Goal: Task Accomplishment & Management: Complete application form

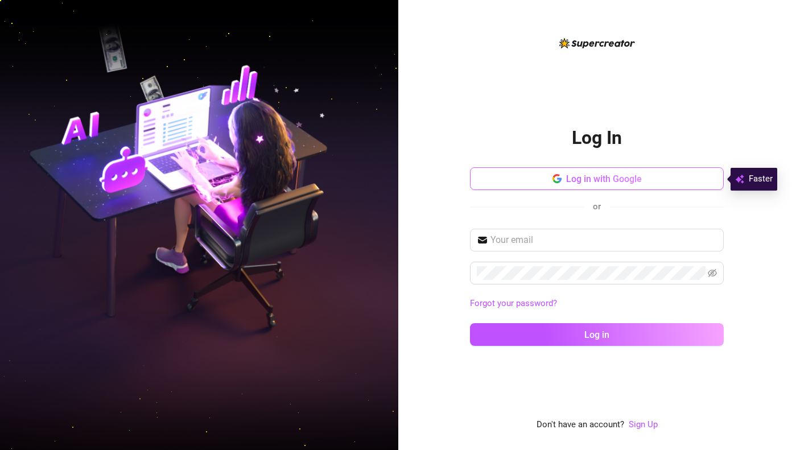
click at [538, 180] on button "Log in with Google" at bounding box center [597, 178] width 254 height 23
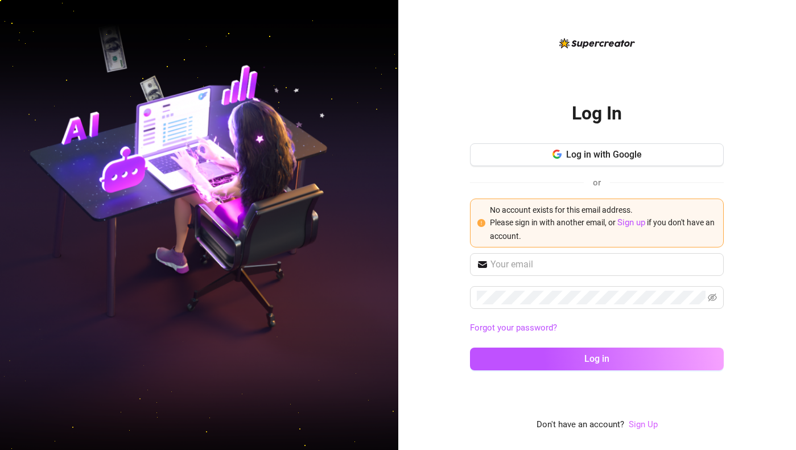
click at [647, 423] on link "Sign Up" at bounding box center [643, 424] width 29 height 10
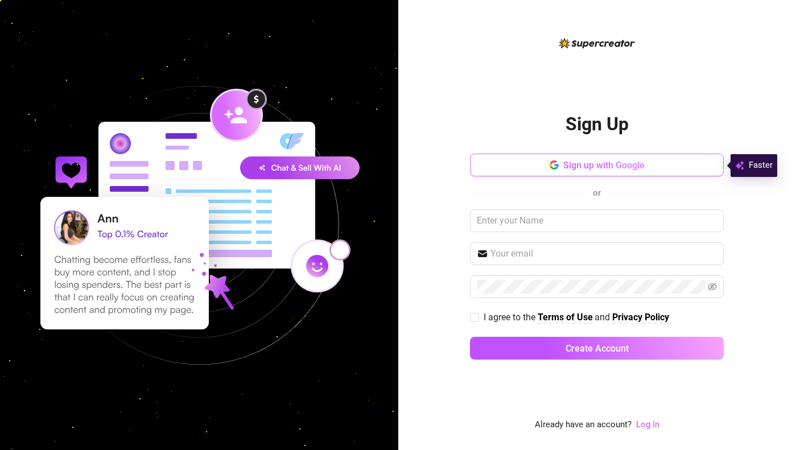
click at [561, 170] on button "Sign up with Google" at bounding box center [597, 165] width 254 height 23
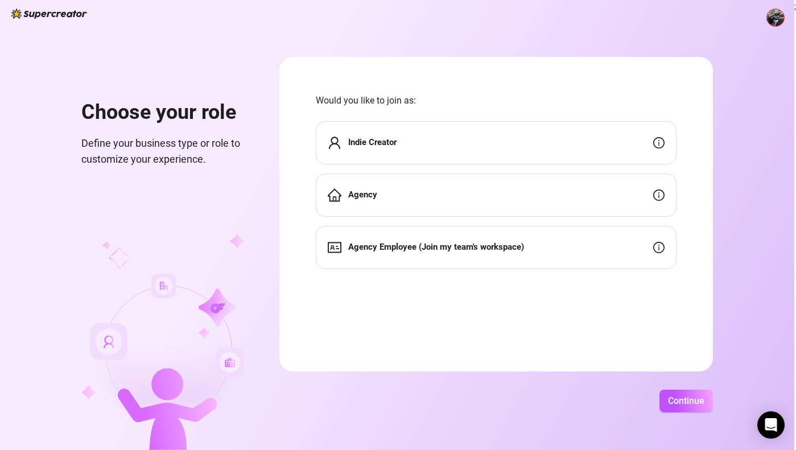
click at [542, 148] on div "Indie Creator" at bounding box center [496, 142] width 361 height 43
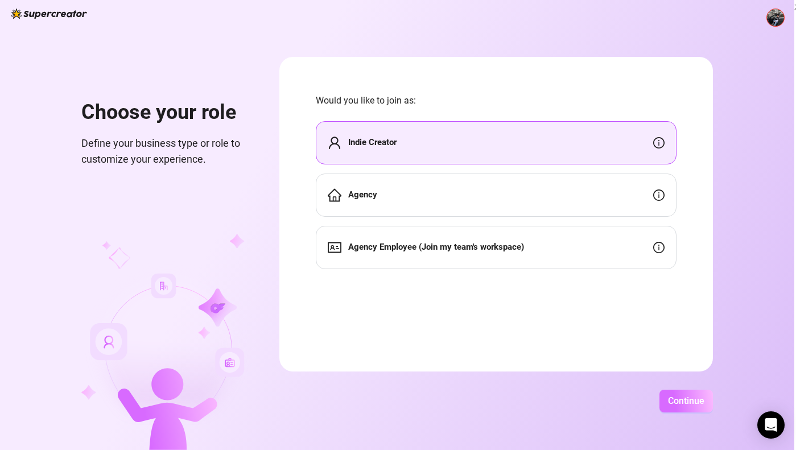
click at [683, 404] on span "Continue" at bounding box center [686, 400] width 36 height 11
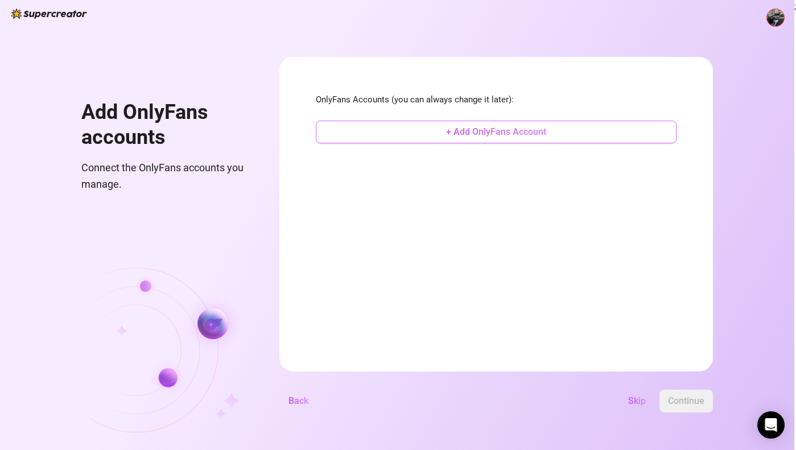
click at [551, 137] on button "+ Add OnlyFans Account" at bounding box center [496, 132] width 361 height 23
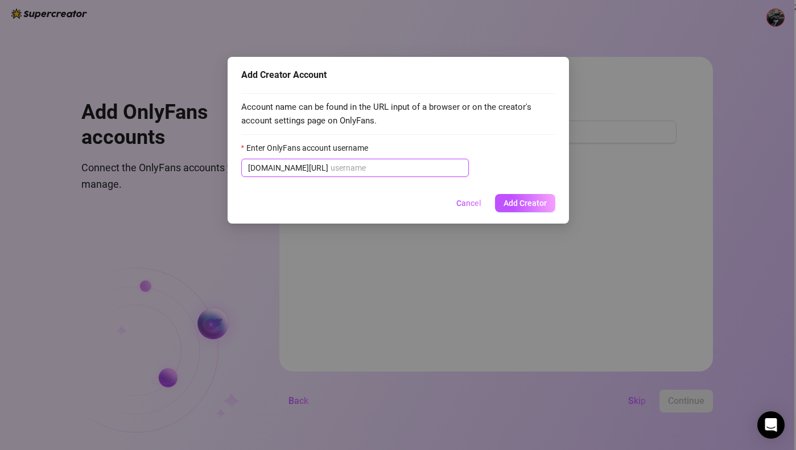
paste input "only_helenvibe"
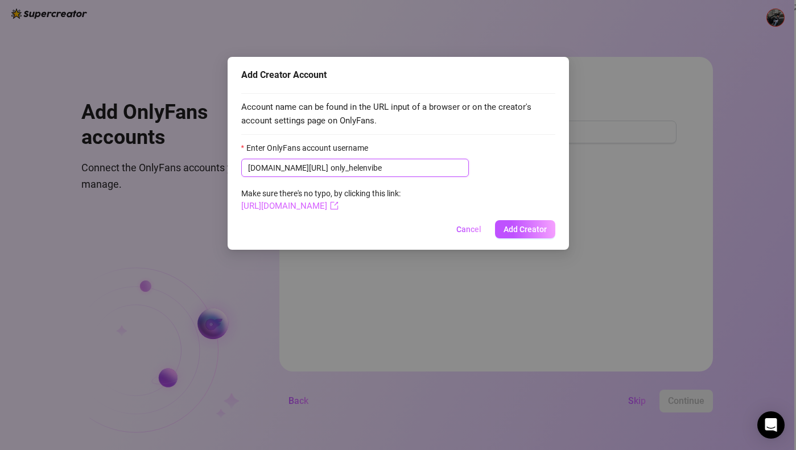
type input "only_helenvibe"
click at [338, 210] on link "[URL][DOMAIN_NAME]" at bounding box center [289, 206] width 97 height 10
click at [511, 226] on span "Add Creator" at bounding box center [524, 229] width 43 height 9
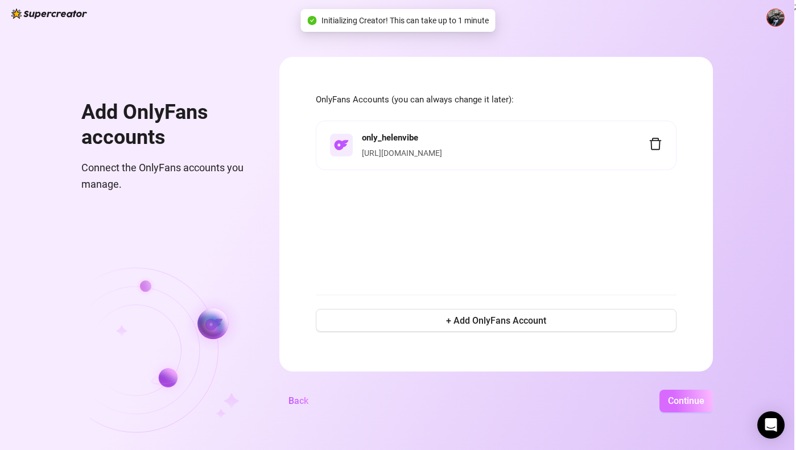
click at [674, 403] on span "Continue" at bounding box center [686, 400] width 36 height 11
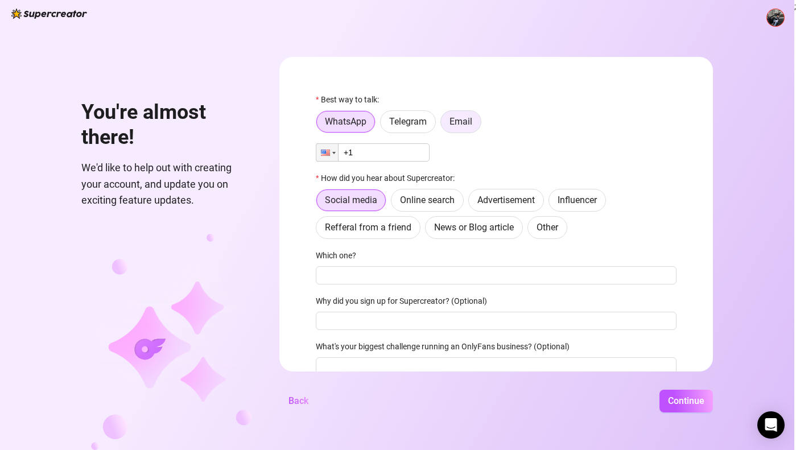
click at [461, 125] on span "Email" at bounding box center [460, 121] width 23 height 11
click at [444, 125] on input "Email" at bounding box center [444, 125] width 0 height 0
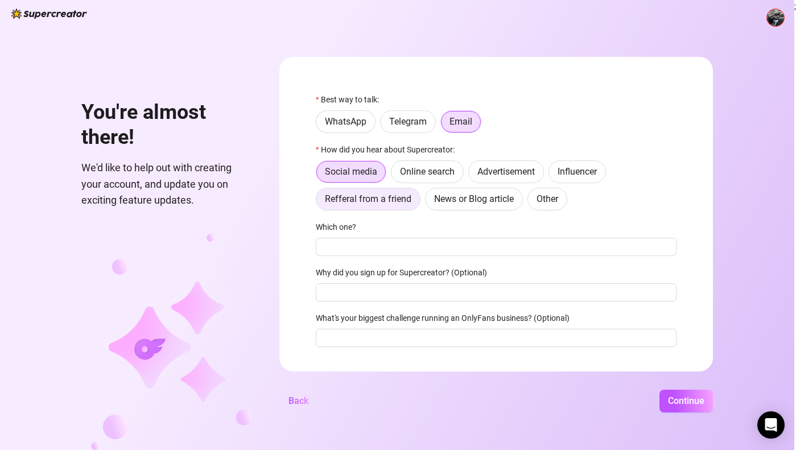
click at [357, 203] on span "Refferal from a friend" at bounding box center [368, 198] width 86 height 11
click at [319, 202] on input "Refferal from a friend" at bounding box center [319, 202] width 0 height 0
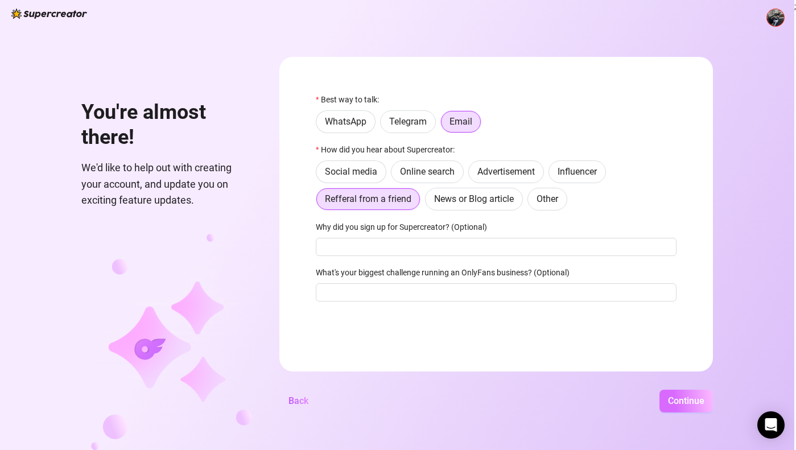
click at [678, 408] on button "Continue" at bounding box center [685, 401] width 53 height 23
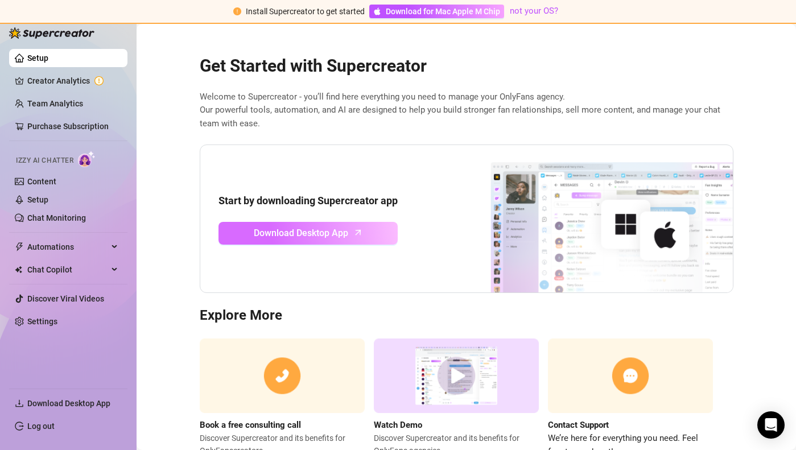
click at [301, 237] on span "Download Desktop App" at bounding box center [301, 233] width 94 height 14
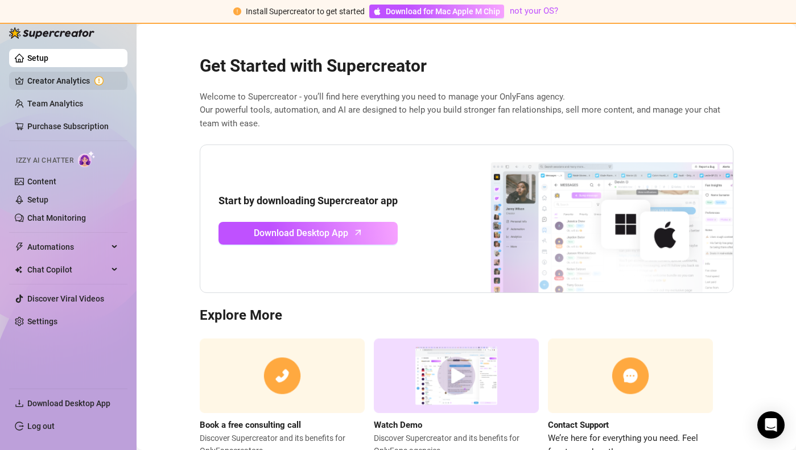
click at [79, 78] on link "Creator Analytics" at bounding box center [72, 81] width 91 height 18
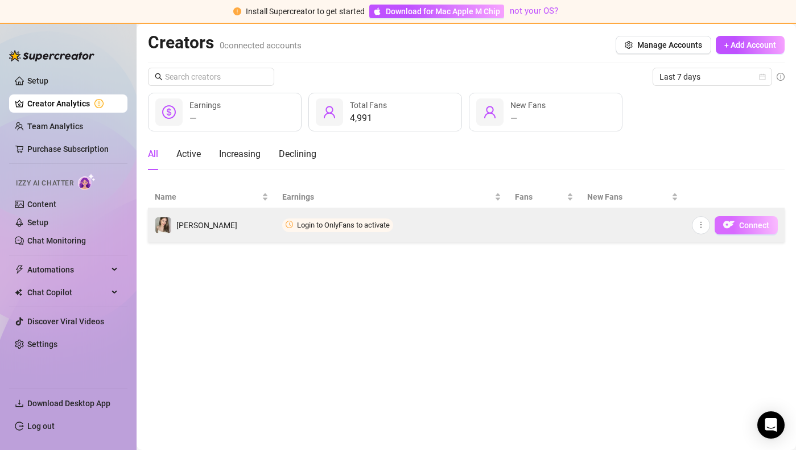
click at [737, 227] on button "Connect" at bounding box center [745, 225] width 63 height 18
click at [739, 230] on button "Connect" at bounding box center [745, 225] width 63 height 18
